Goal: Task Accomplishment & Management: Use online tool/utility

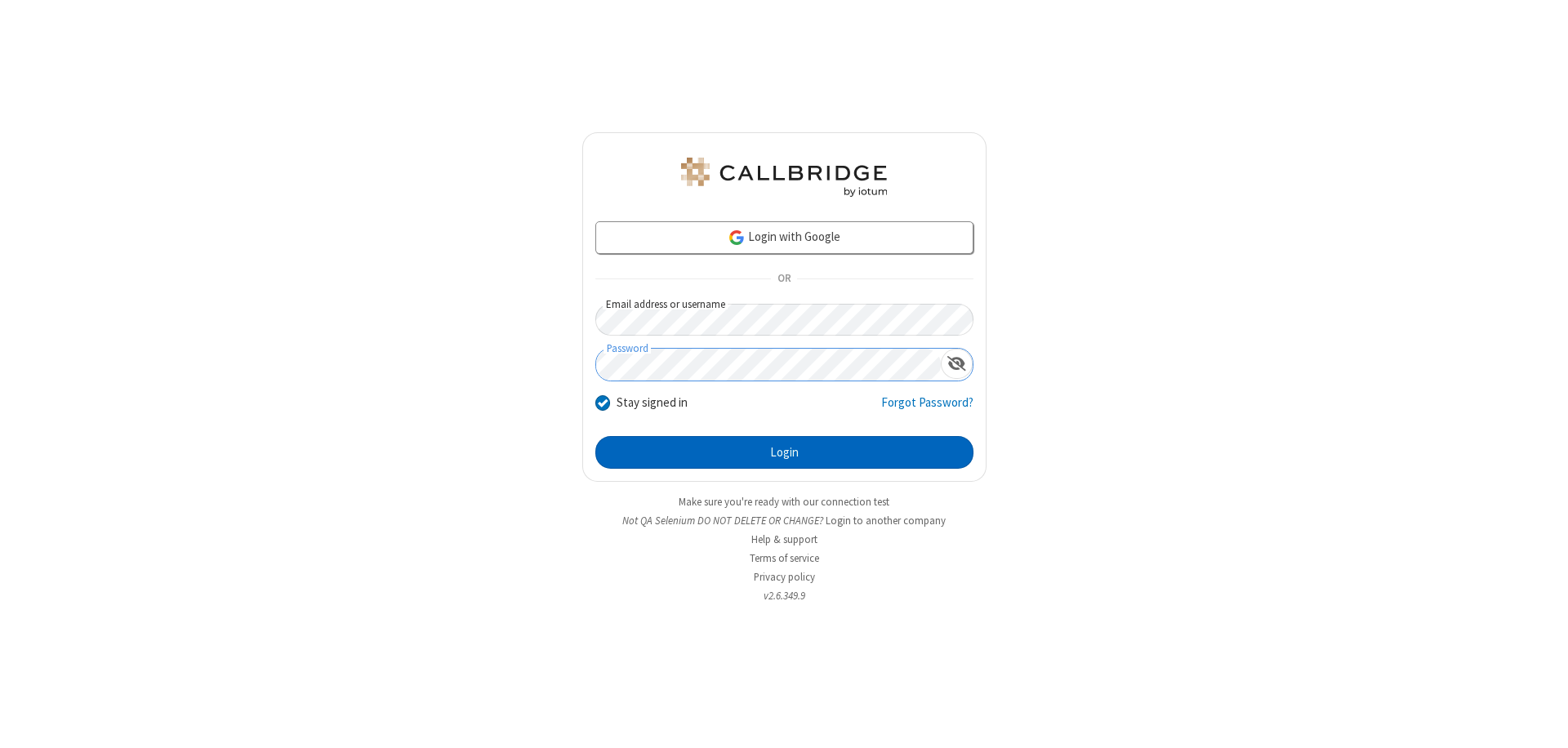
click at [784, 453] on button "Login" at bounding box center [784, 452] width 379 height 32
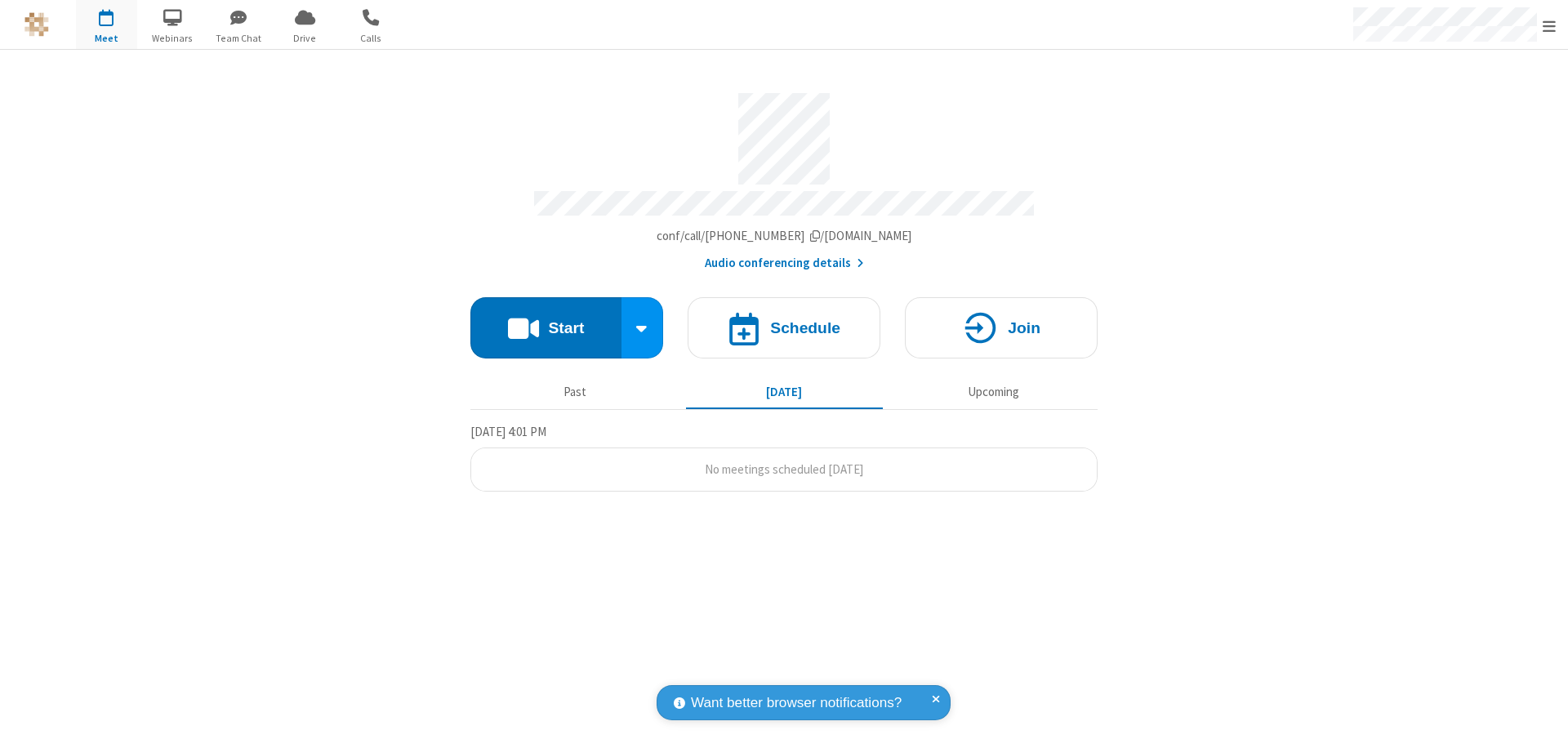
click at [546, 320] on button "Start" at bounding box center [546, 328] width 151 height 62
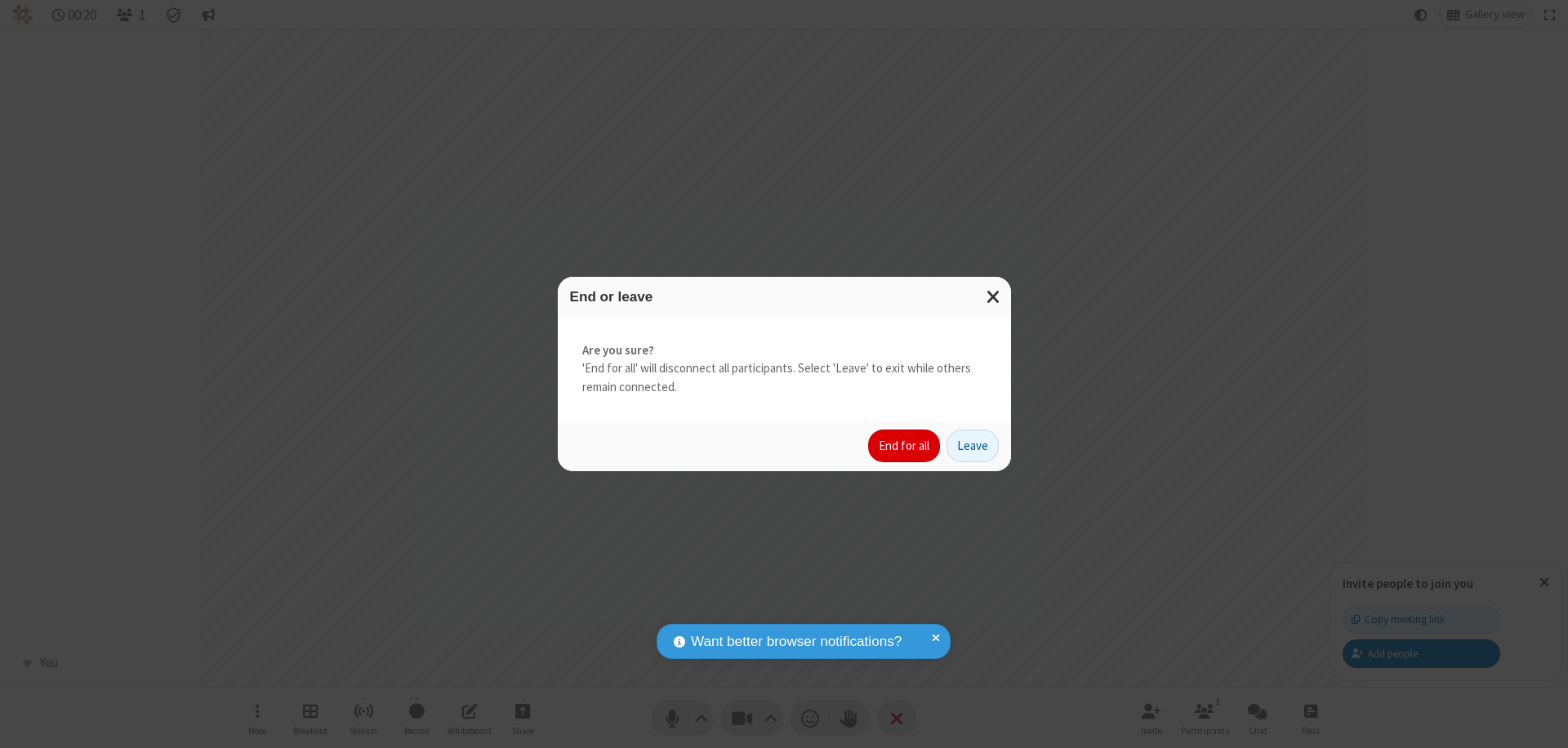
click at [905, 446] on button "End for all" at bounding box center [904, 445] width 71 height 32
